Goal: Find specific page/section: Find specific page/section

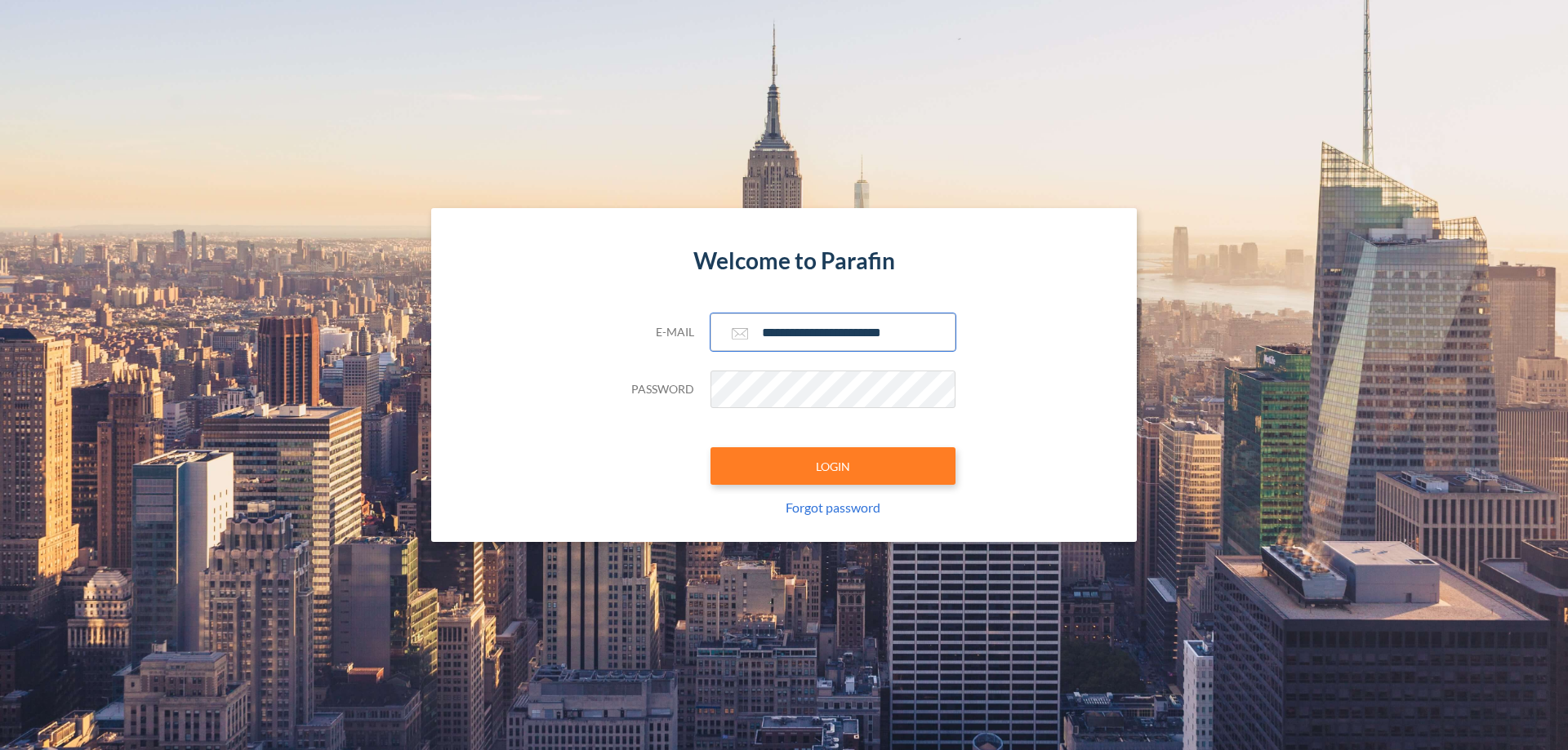
type input "**********"
click at [833, 466] on button "LOGIN" at bounding box center [833, 467] width 245 height 38
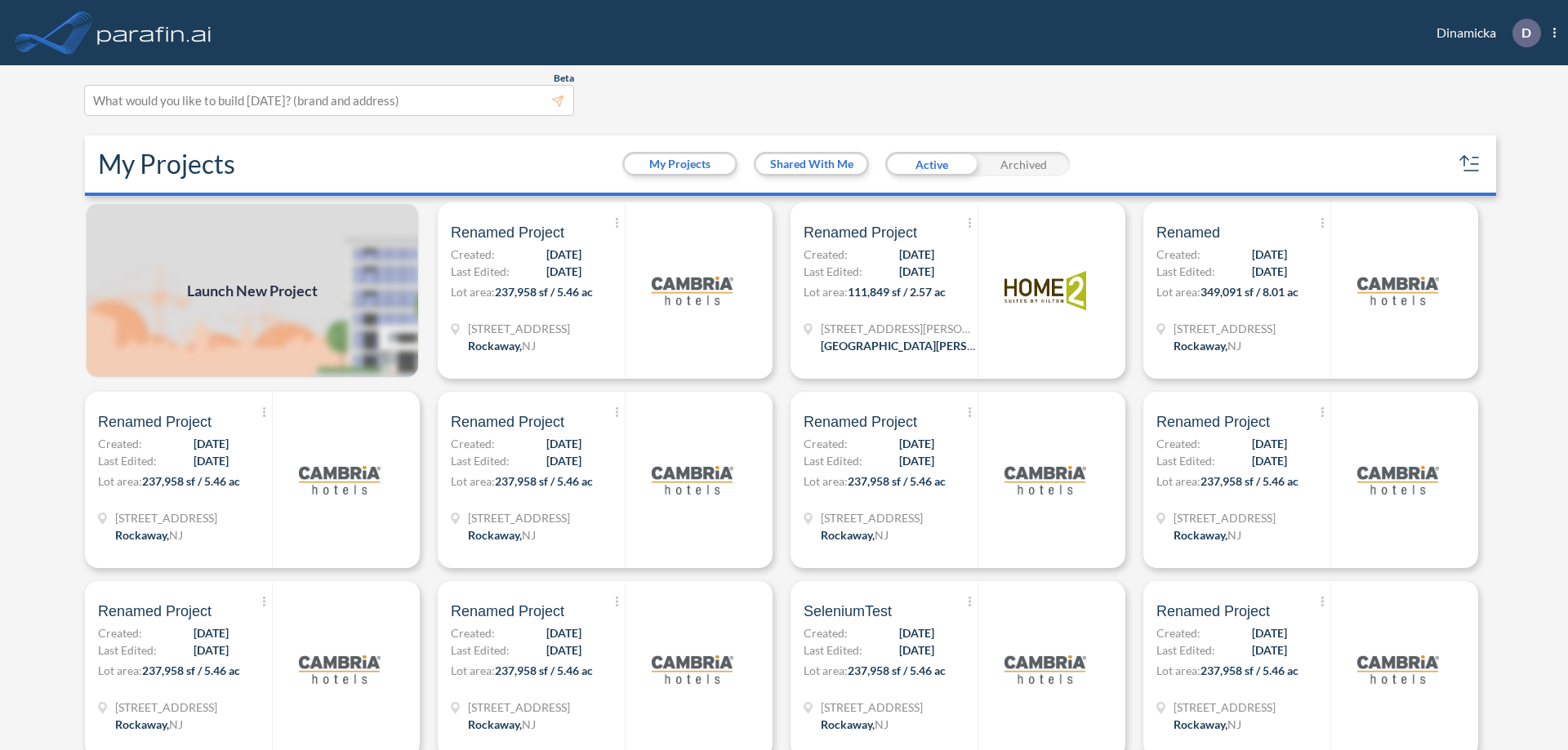
scroll to position [4, 0]
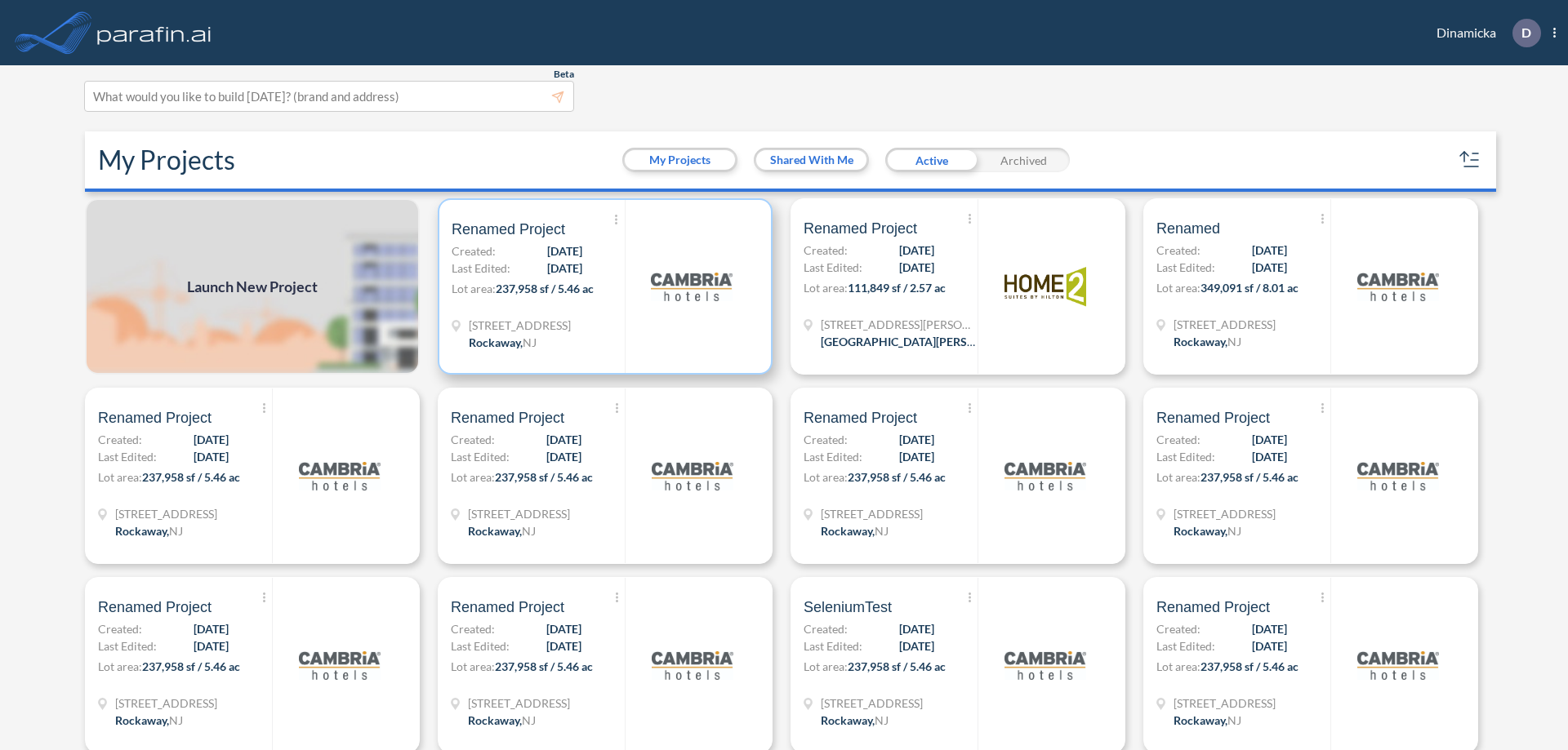
click at [601, 286] on p "Lot area: 237,958 sf / 5.46 ac" at bounding box center [539, 292] width 174 height 24
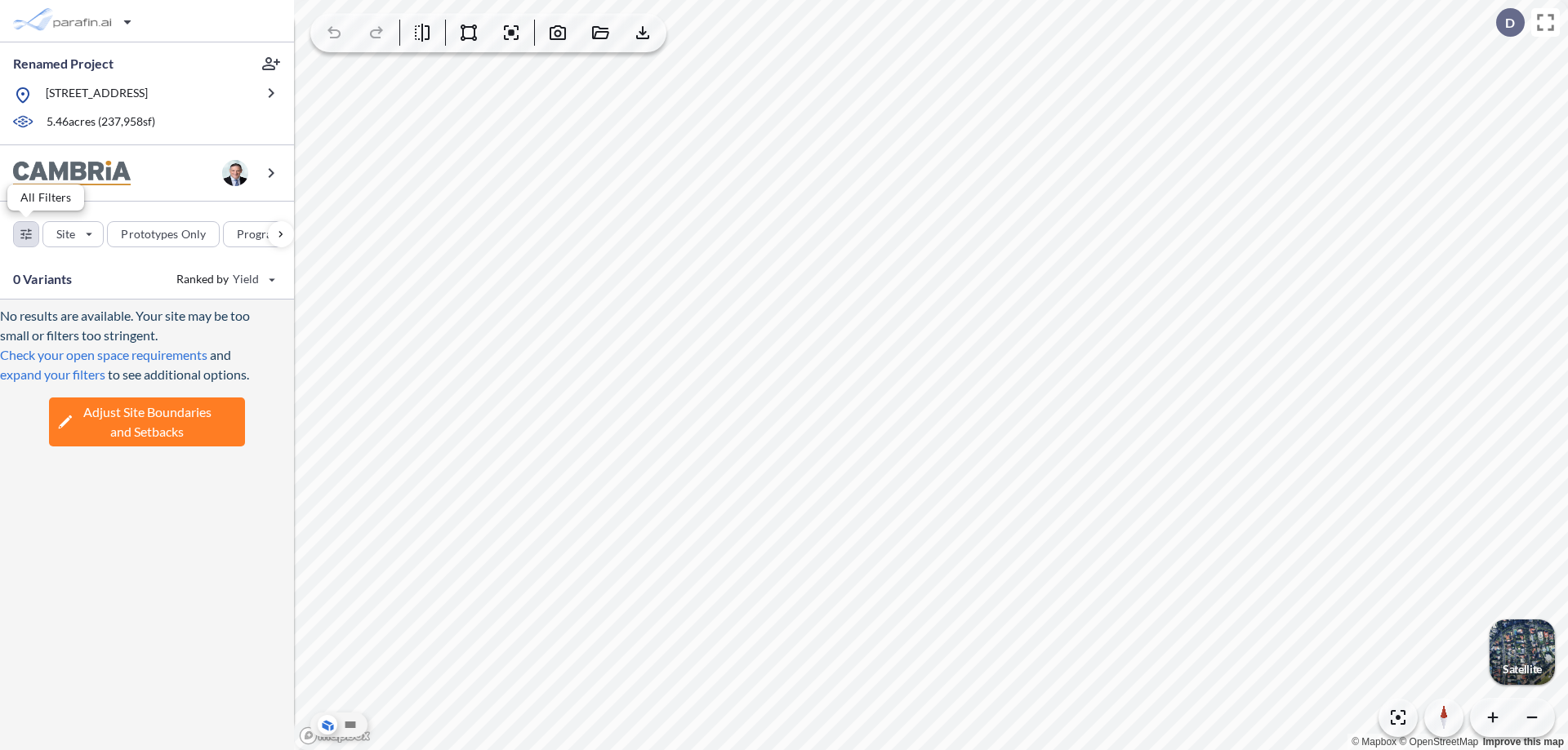
click at [26, 233] on div "button" at bounding box center [26, 234] width 25 height 25
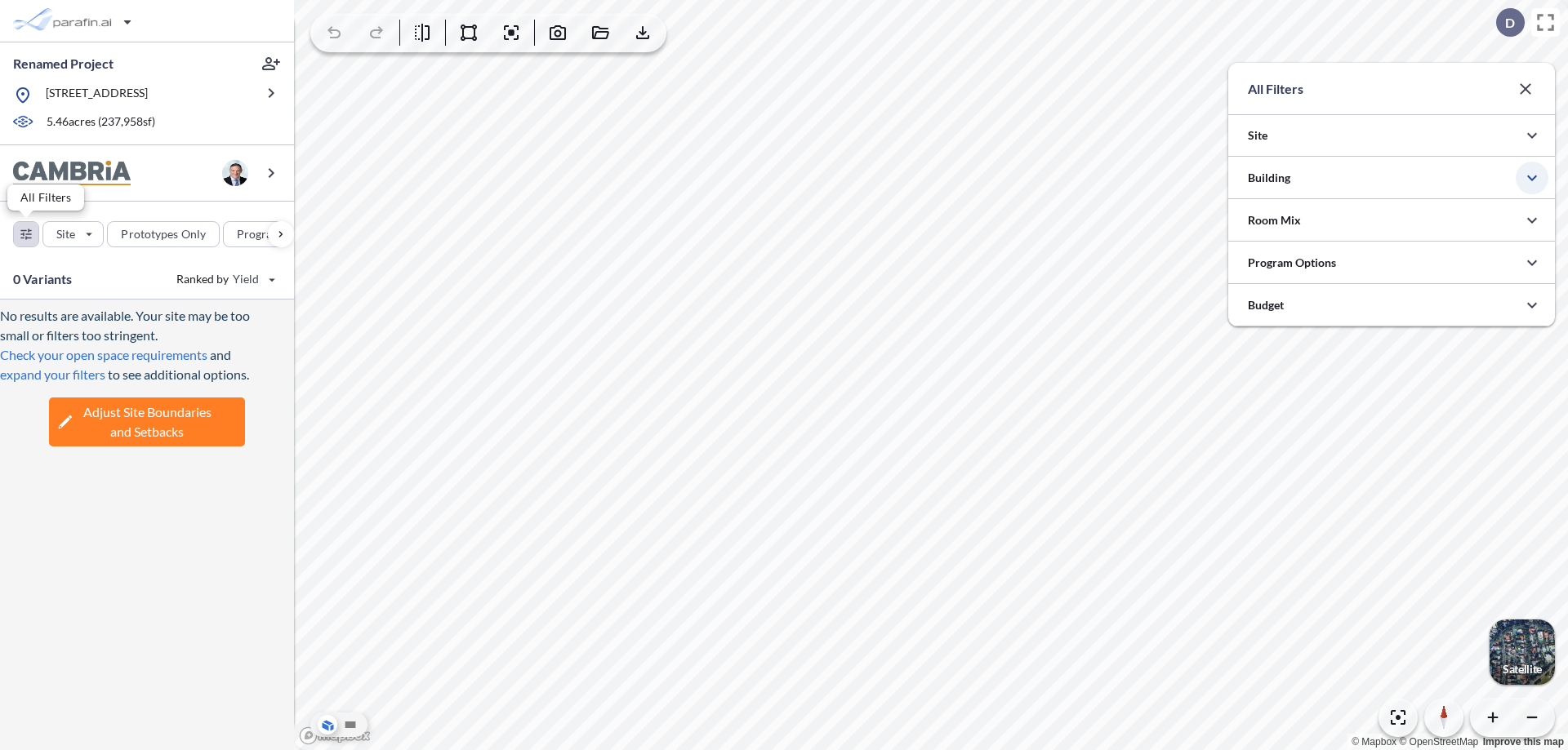
scroll to position [816335, 816103]
click at [1532, 178] on icon "button" at bounding box center [1532, 179] width 20 height 20
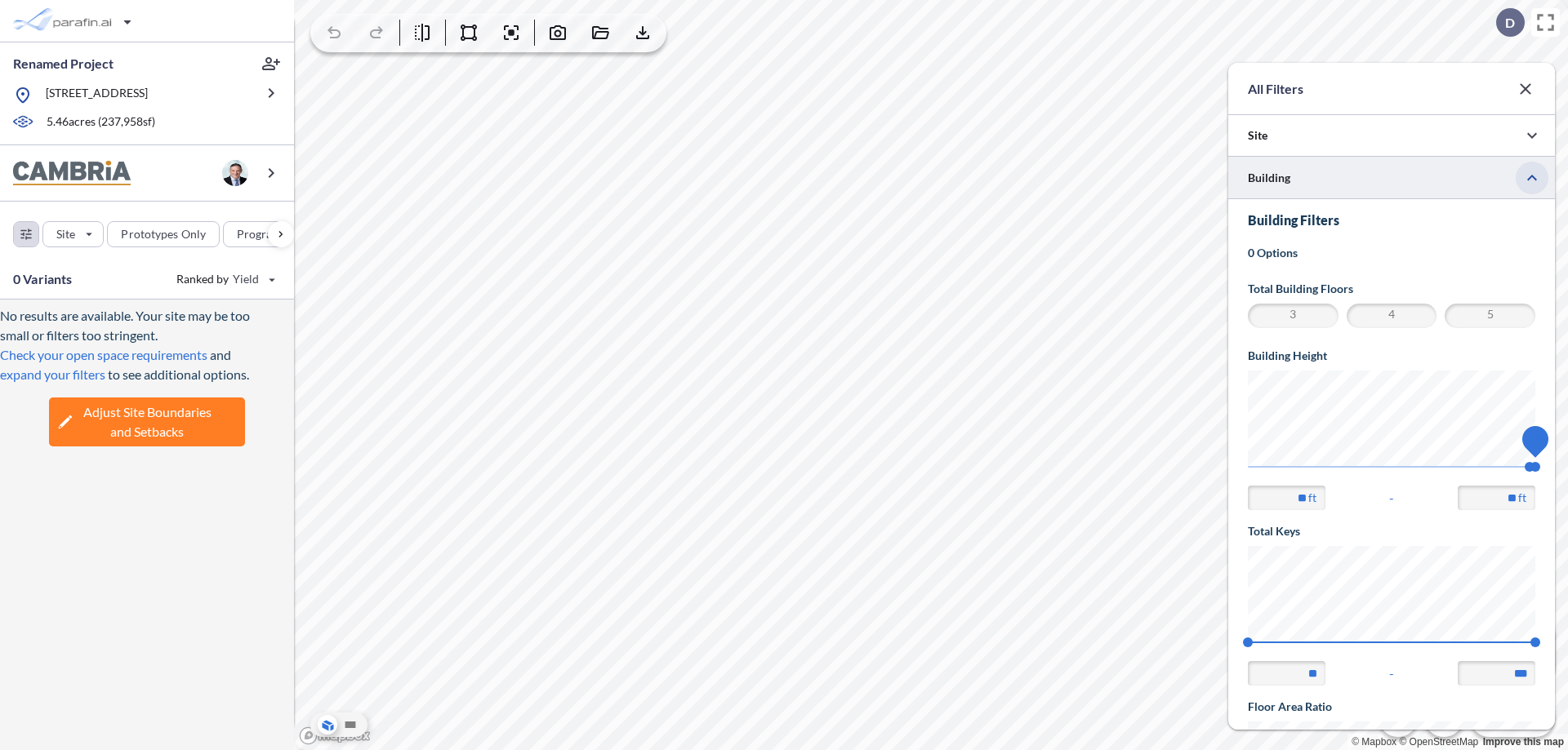
scroll to position [284, 0]
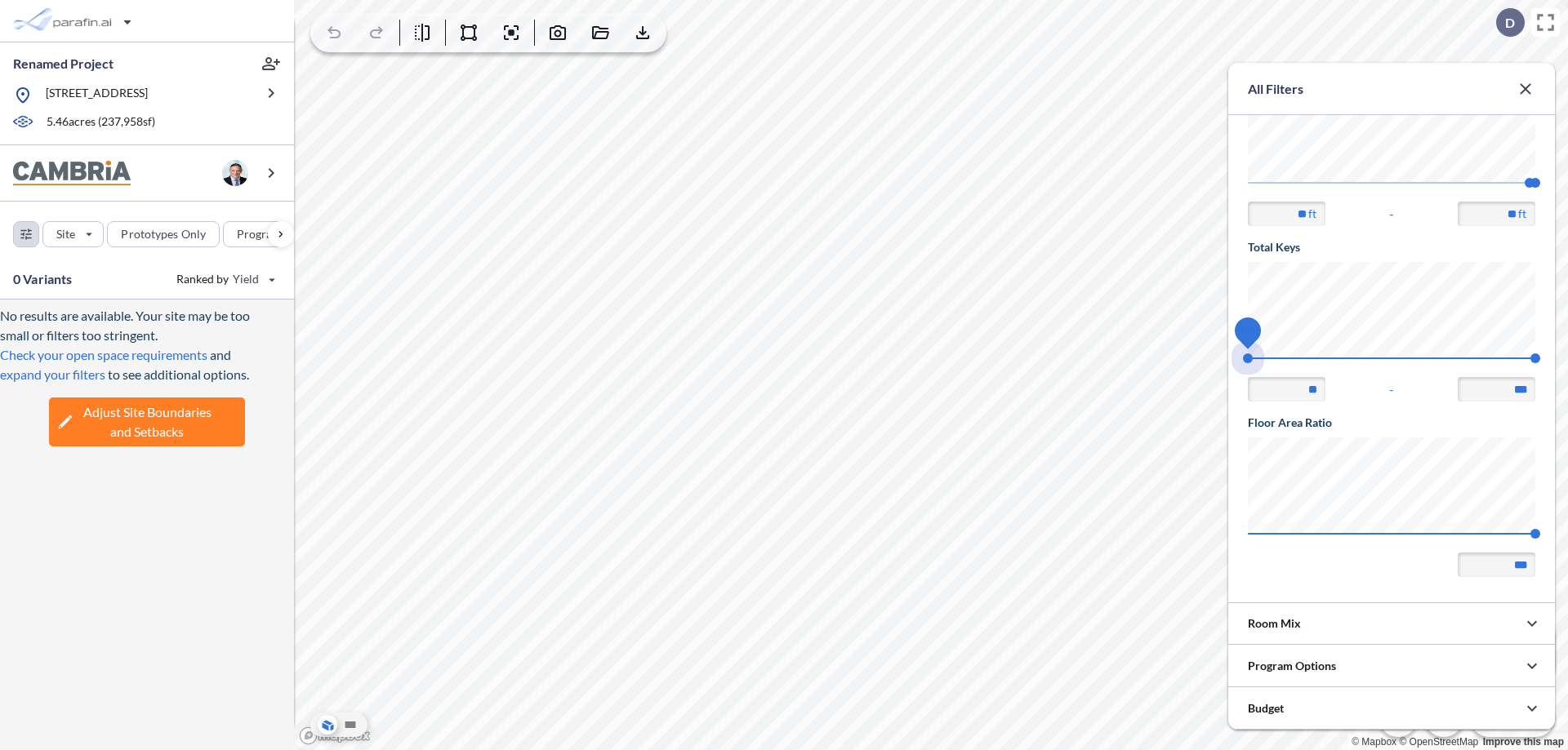
drag, startPoint x: 1248, startPoint y: 358, endPoint x: 1535, endPoint y: 358, distance: 287.0
click at [1535, 358] on span "74 140" at bounding box center [1391, 364] width 287 height 12
type input "***"
